Goal: Information Seeking & Learning: Find specific fact

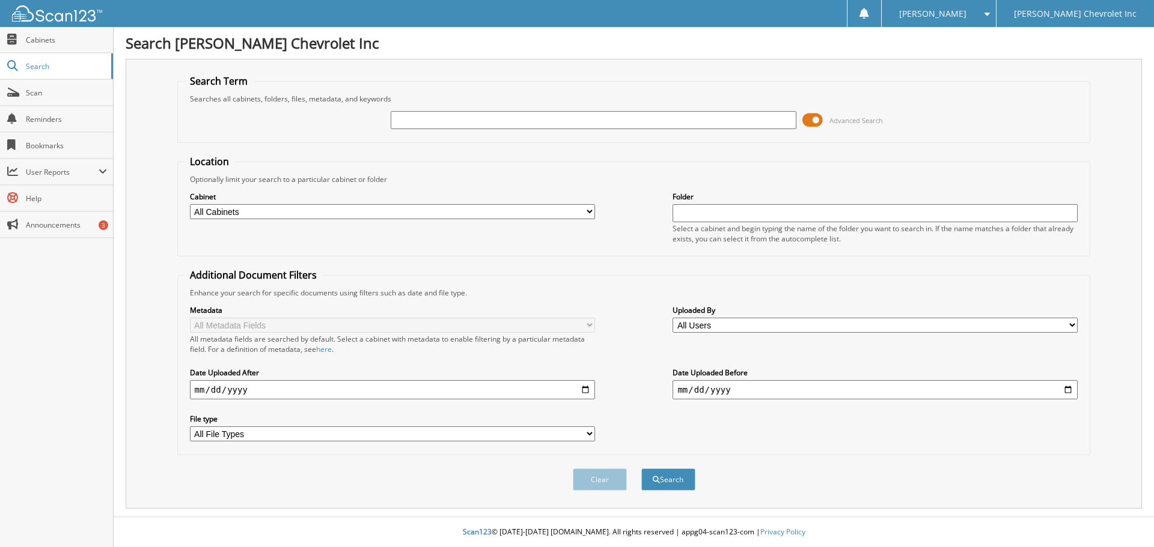
click at [815, 117] on span at bounding box center [812, 120] width 20 height 18
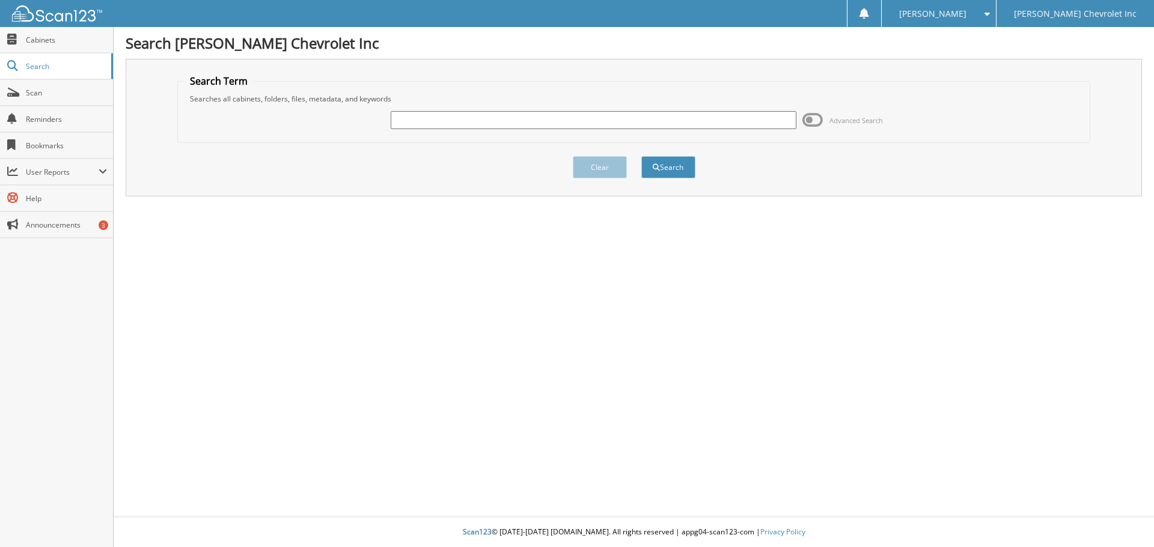
click at [466, 111] on div at bounding box center [593, 120] width 405 height 20
drag, startPoint x: 446, startPoint y: 120, endPoint x: 445, endPoint y: 112, distance: 7.3
click at [446, 120] on input "text" at bounding box center [593, 120] width 405 height 18
type input "[PERSON_NAME]"
click at [668, 163] on button "Search" at bounding box center [668, 167] width 54 height 22
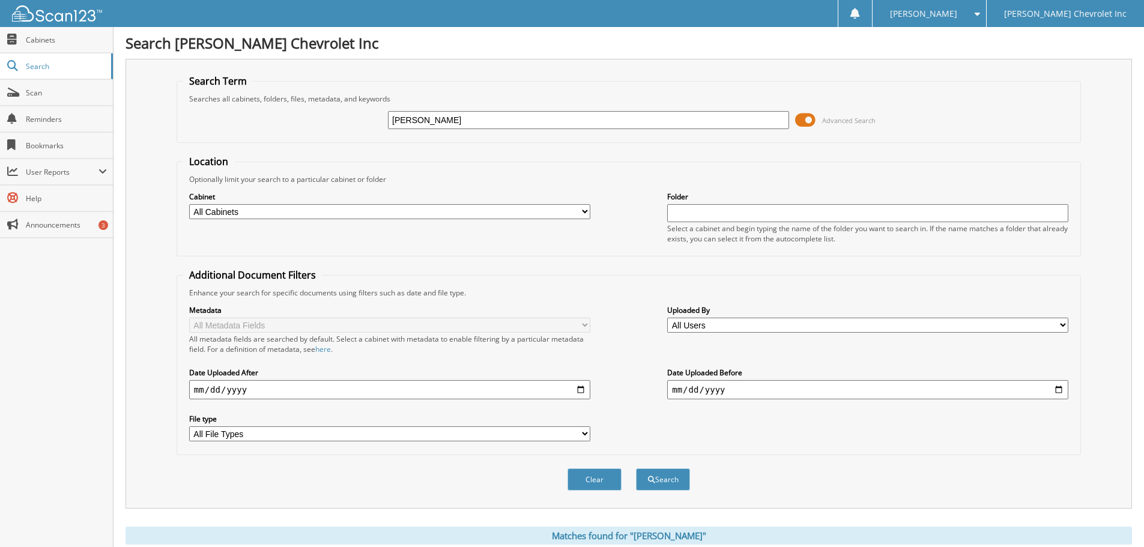
click at [811, 121] on span at bounding box center [805, 120] width 20 height 18
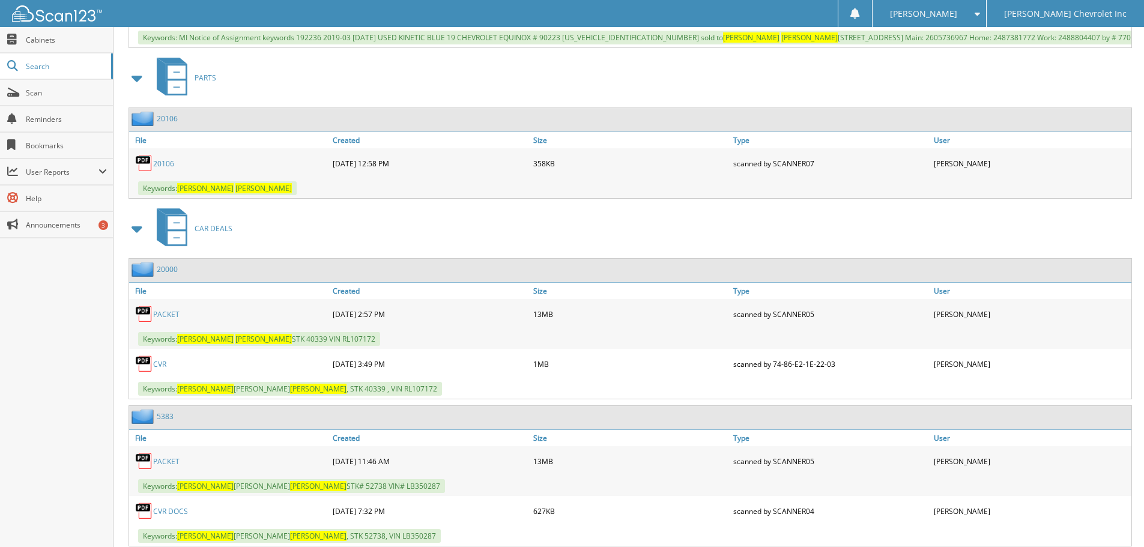
scroll to position [3064, 0]
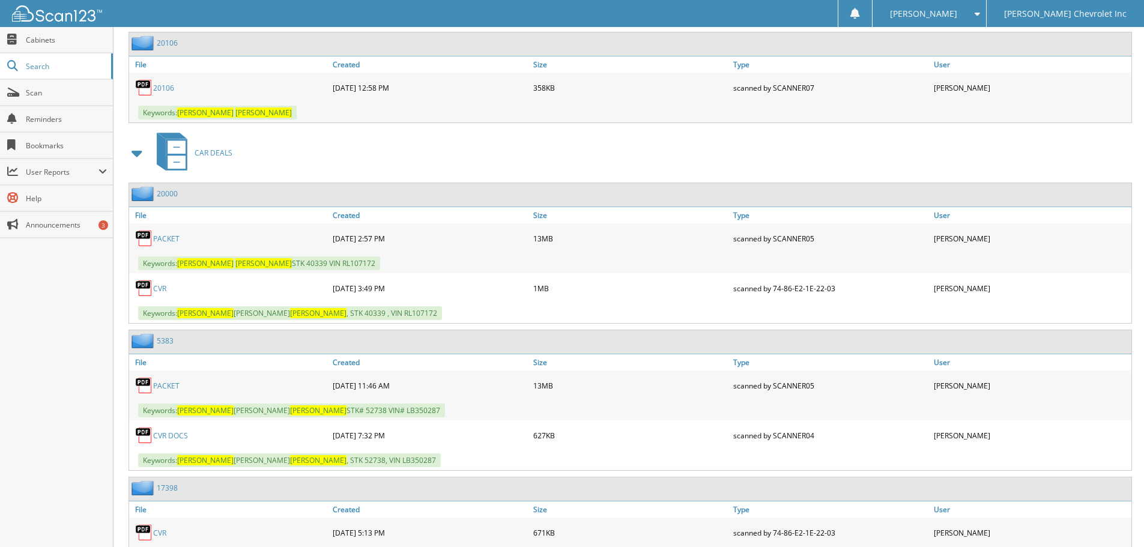
click at [170, 244] on link "PACKET" at bounding box center [166, 239] width 26 height 10
